Goal: Transaction & Acquisition: Obtain resource

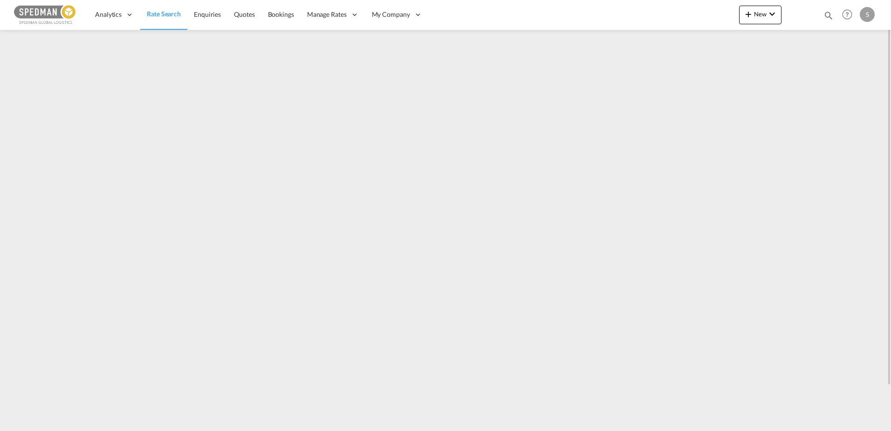
click at [166, 13] on span "Rate Search" at bounding box center [164, 14] width 34 height 8
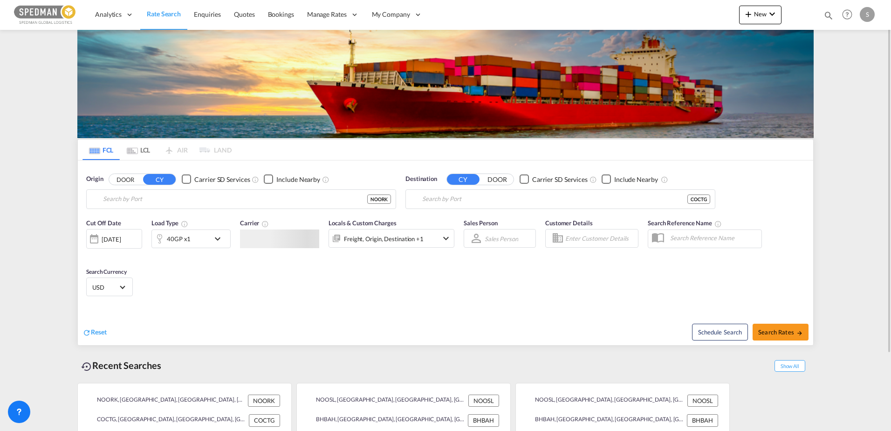
type input "[PERSON_NAME], NOORK"
type input "[GEOGRAPHIC_DATA], COCTG"
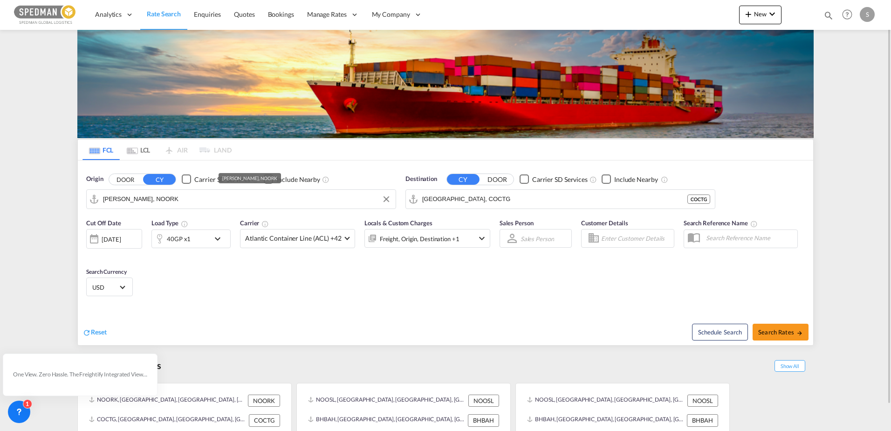
click at [159, 198] on input "[PERSON_NAME], NOORK" at bounding box center [247, 199] width 288 height 14
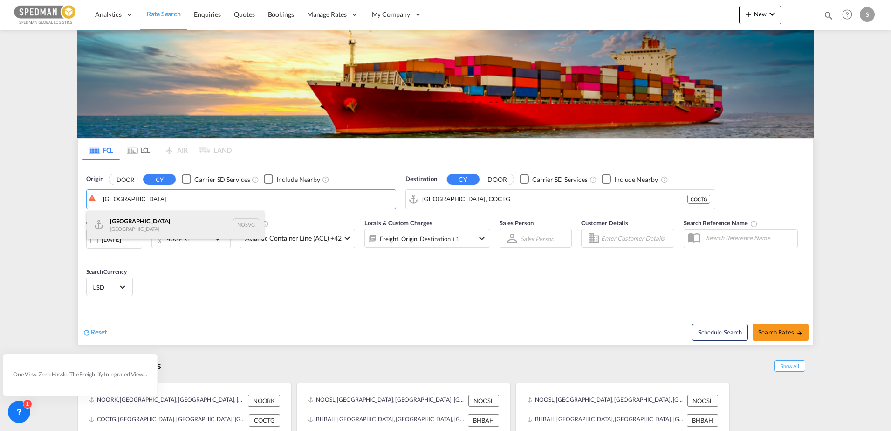
click at [151, 216] on div "[GEOGRAPHIC_DATA] [GEOGRAPHIC_DATA] NOSVG" at bounding box center [175, 225] width 177 height 28
type input "[GEOGRAPHIC_DATA], NOSVG"
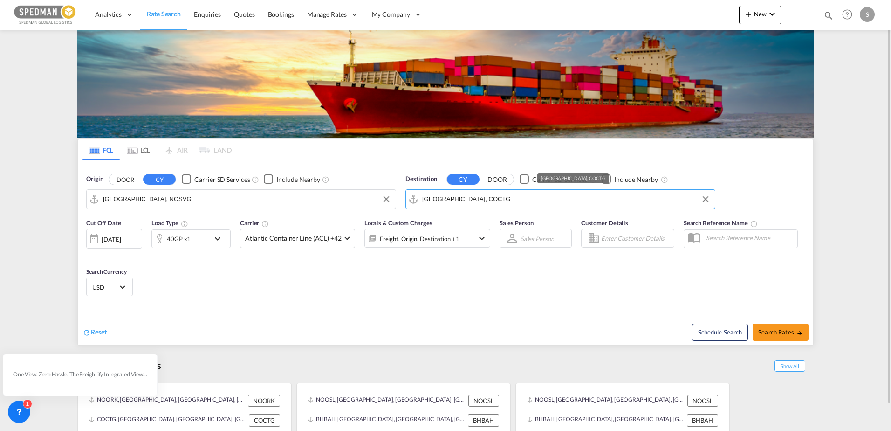
click at [474, 202] on input "[GEOGRAPHIC_DATA], COCTG" at bounding box center [566, 199] width 288 height 14
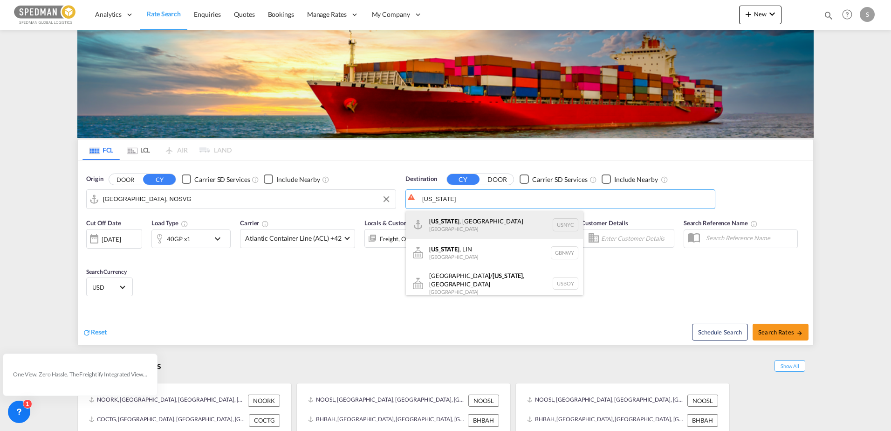
click at [471, 218] on div "[US_STATE] , [GEOGRAPHIC_DATA] [GEOGRAPHIC_DATA] USNYC" at bounding box center [494, 225] width 177 height 28
type input "[US_STATE], [GEOGRAPHIC_DATA], USNYC"
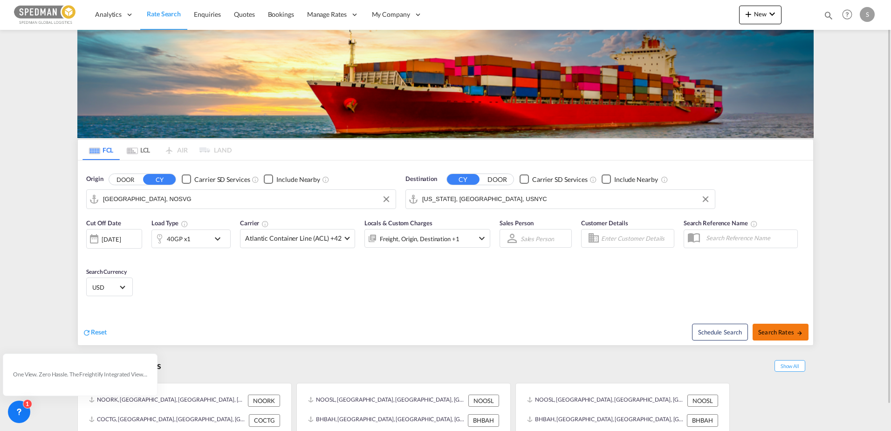
click at [772, 333] on span "Search Rates" at bounding box center [780, 331] width 45 height 7
type input "NOSVG to USNYC / [DATE]"
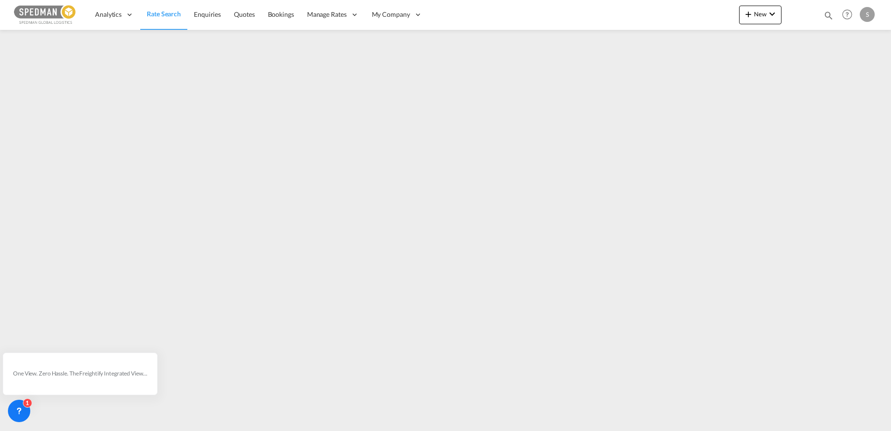
click at [166, 15] on span "Rate Search" at bounding box center [164, 14] width 34 height 8
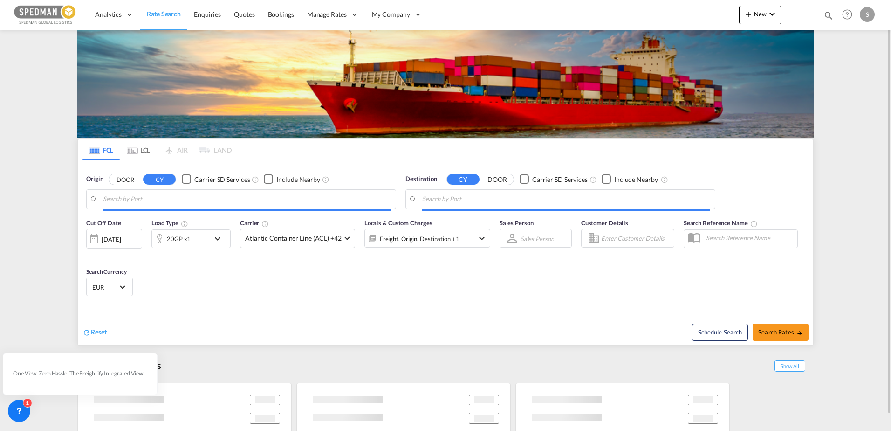
type input "[GEOGRAPHIC_DATA], NOSVG"
type input "[US_STATE], [GEOGRAPHIC_DATA], USNYC"
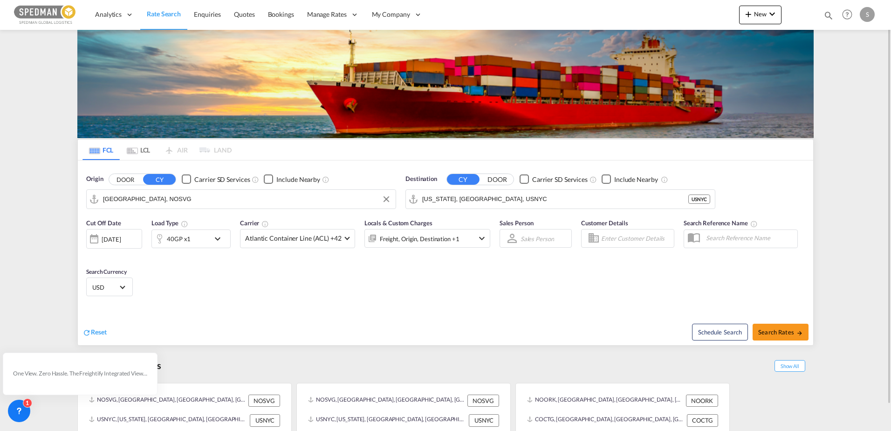
click at [153, 200] on input "[GEOGRAPHIC_DATA], NOSVG" at bounding box center [247, 199] width 288 height 14
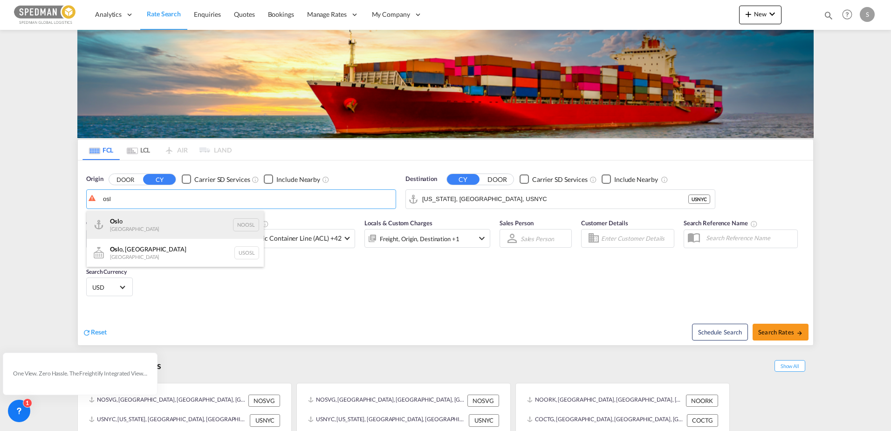
click at [176, 227] on div "Osl o Norway NOOSL" at bounding box center [175, 225] width 177 height 28
type input "[GEOGRAPHIC_DATA], NOOSL"
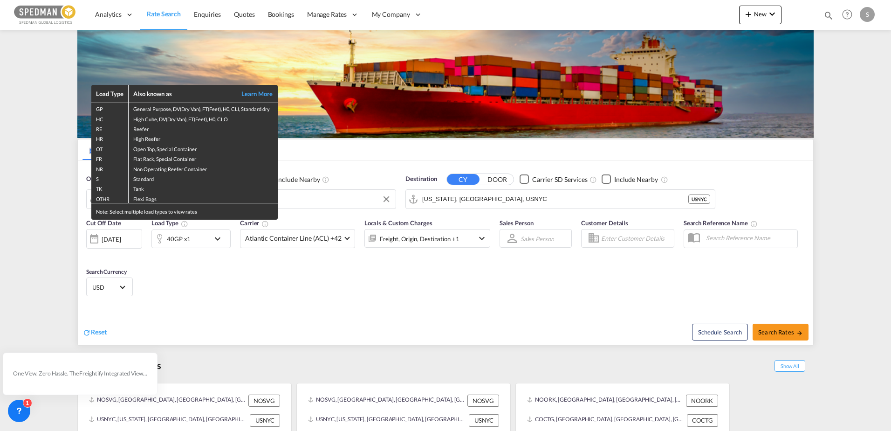
click at [447, 198] on div "Load Type Also known as Learn More GP General Purpose, DV(Dry Van), FT(Feet), H…" at bounding box center [445, 215] width 891 height 431
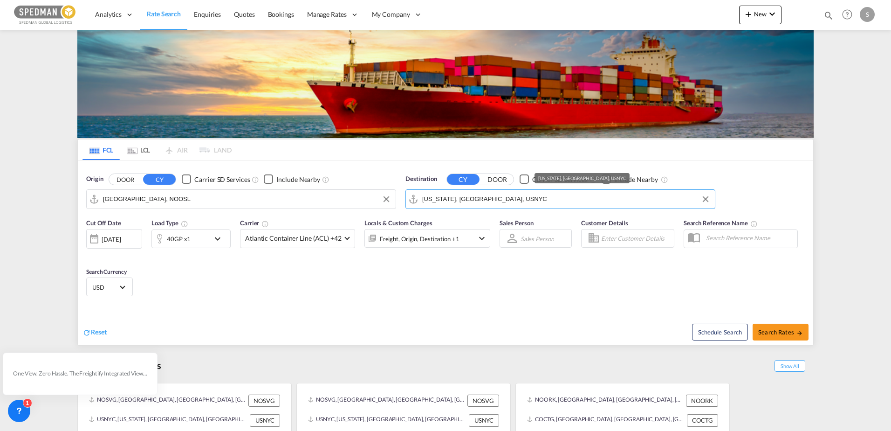
click at [447, 198] on input "[US_STATE], [GEOGRAPHIC_DATA], USNYC" at bounding box center [566, 199] width 288 height 14
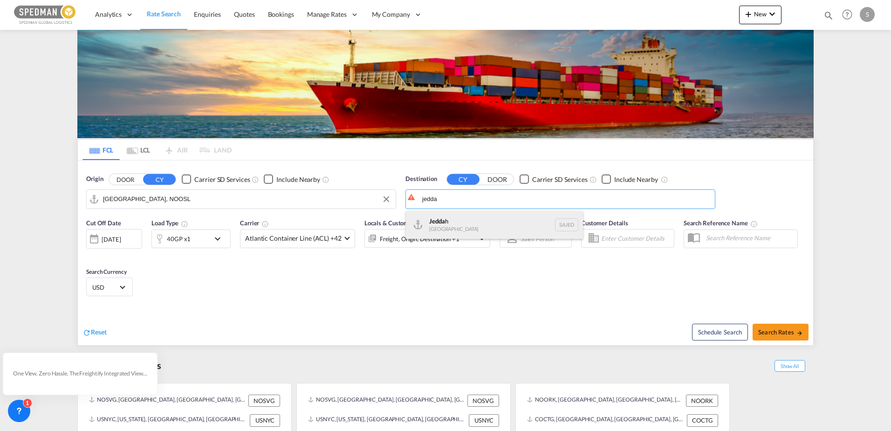
click at [457, 229] on div "Jedda h [GEOGRAPHIC_DATA] SAJED" at bounding box center [494, 225] width 177 height 28
type input "Jeddah, SAJED"
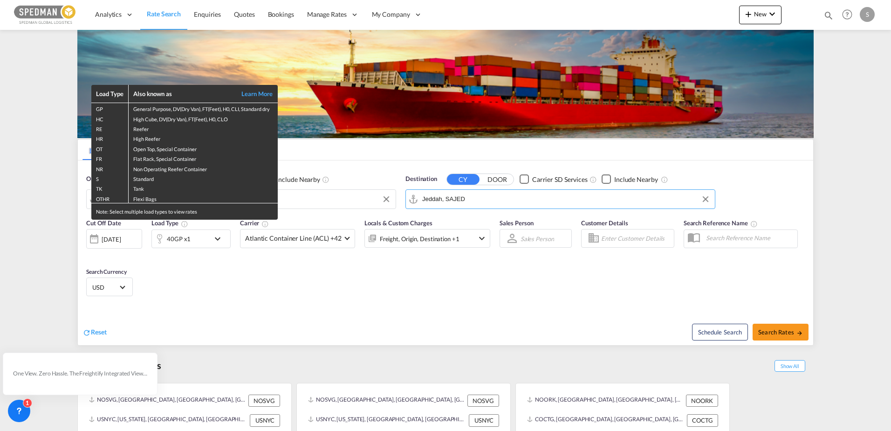
click at [774, 337] on div "Load Type Also known as Learn More GP General Purpose, DV(Dry Van), FT(Feet), H…" at bounding box center [445, 215] width 891 height 431
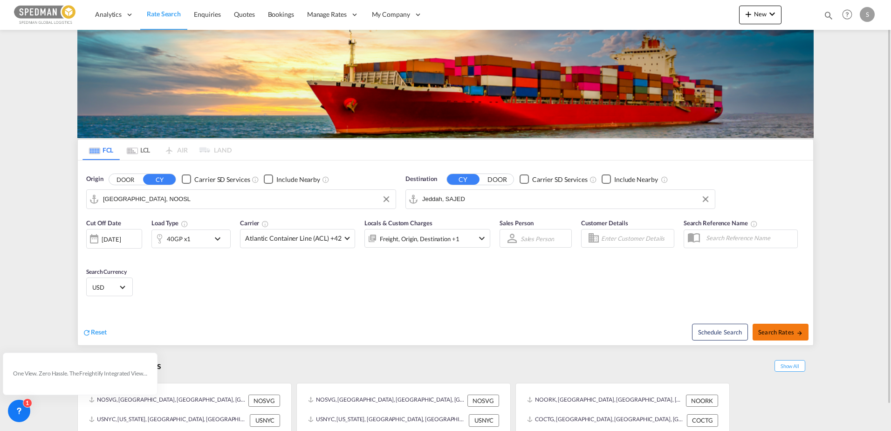
click at [773, 333] on span "Search Rates" at bounding box center [780, 331] width 45 height 7
type input "NOOSL to SAJED / [DATE]"
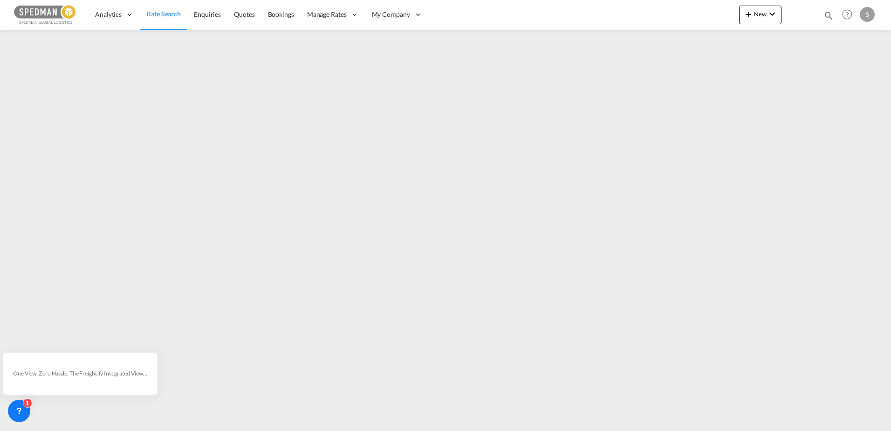
click at [172, 12] on span "Rate Search" at bounding box center [164, 14] width 34 height 8
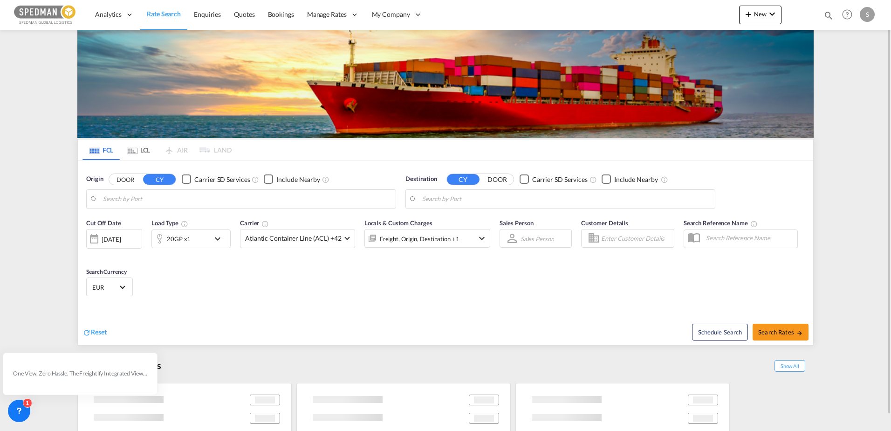
type input "[GEOGRAPHIC_DATA], NOOSL"
type input "Jeddah, SAJED"
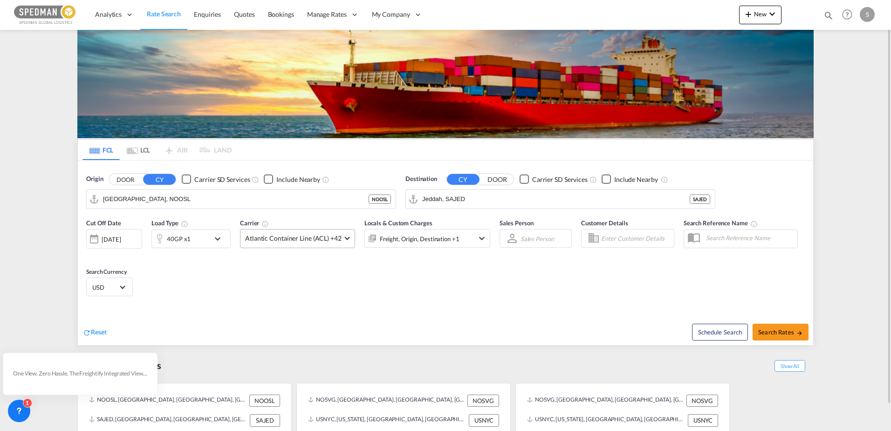
click at [272, 246] on md-select-value "Atlantic Container Line (ACL) +42" at bounding box center [297, 238] width 114 height 18
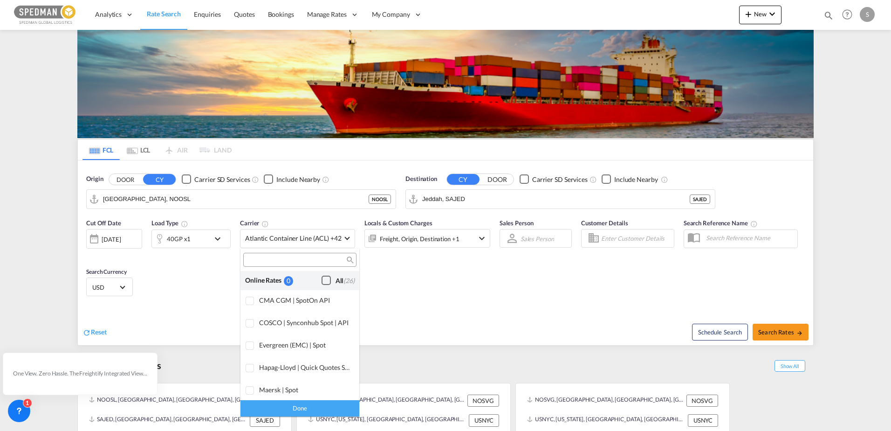
click at [321, 277] on div "Checkbox No Ink" at bounding box center [325, 279] width 9 height 9
click at [775, 331] on md-backdrop at bounding box center [445, 215] width 891 height 431
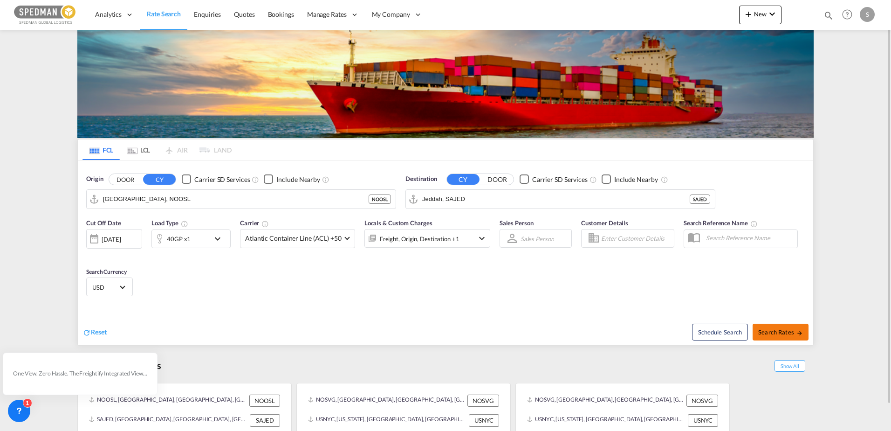
click at [785, 339] on button "Search Rates" at bounding box center [780, 331] width 56 height 17
type input "NOOSL to SAJED / [DATE]"
